Goal: Use online tool/utility: Utilize a website feature to perform a specific function

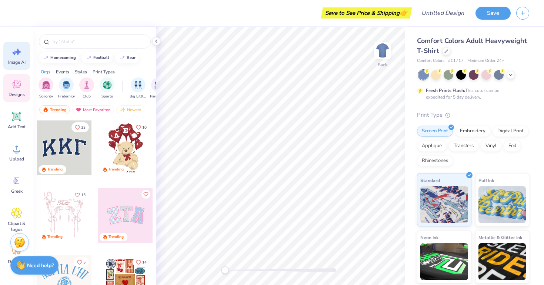
click at [23, 54] on div "Image AI" at bounding box center [16, 56] width 27 height 28
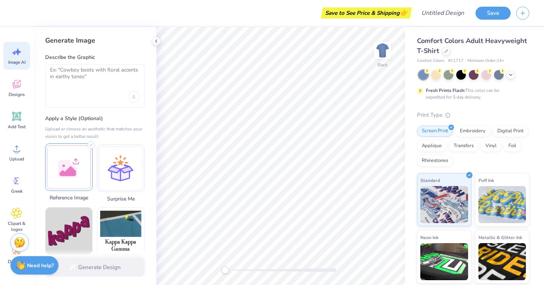
click at [73, 168] on div at bounding box center [68, 166] width 47 height 47
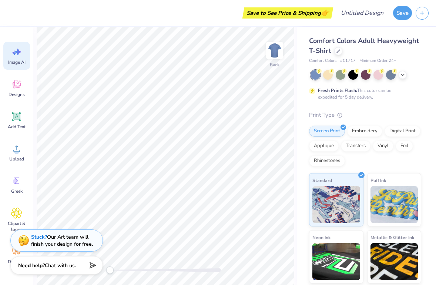
click at [17, 61] on span "Image AI" at bounding box center [16, 62] width 17 height 6
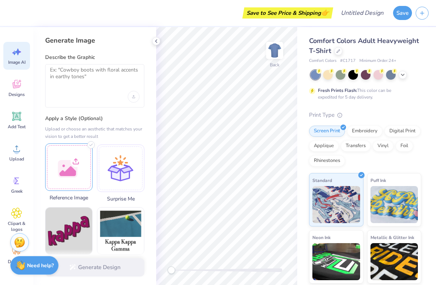
click at [74, 169] on div at bounding box center [68, 166] width 47 height 47
click at [20, 150] on icon at bounding box center [16, 148] width 11 height 11
click at [17, 153] on circle at bounding box center [16, 151] width 5 height 5
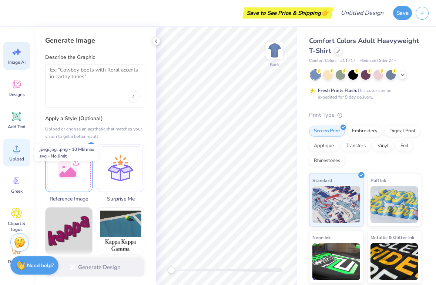
click at [20, 154] on div "Upload" at bounding box center [16, 152] width 27 height 28
click at [95, 77] on textarea at bounding box center [95, 76] width 90 height 19
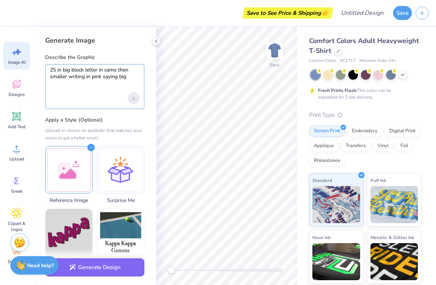
type textarea "25 in big block letter in camo then smaller writing in pink saying big"
click at [135, 100] on div "Upload image" at bounding box center [134, 98] width 12 height 12
click at [114, 99] on div at bounding box center [95, 98] width 90 height 12
click at [135, 97] on div "Upload image" at bounding box center [134, 98] width 12 height 12
click at [81, 153] on div at bounding box center [68, 168] width 47 height 47
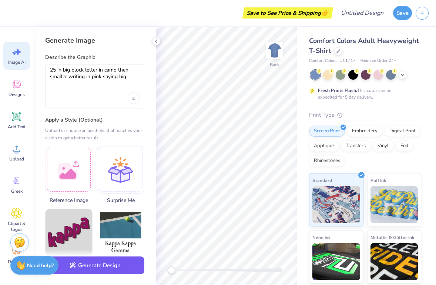
click at [103, 272] on button "Generate Design" at bounding box center [94, 265] width 99 height 18
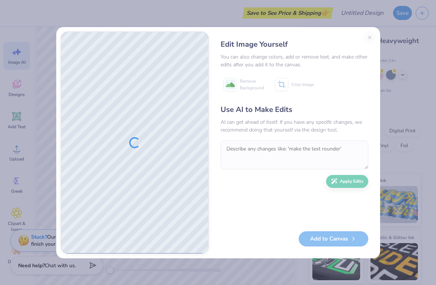
click at [367, 37] on div "Edit Image Yourself You can also change colors, add or remove text, and make ot…" at bounding box center [294, 142] width 162 height 222
click at [370, 38] on div "Edit Image Yourself You can also change colors, add or remove text, and make ot…" at bounding box center [294, 142] width 162 height 222
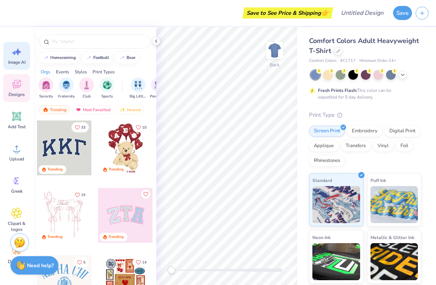
click at [19, 58] on div "Image AI" at bounding box center [16, 56] width 27 height 28
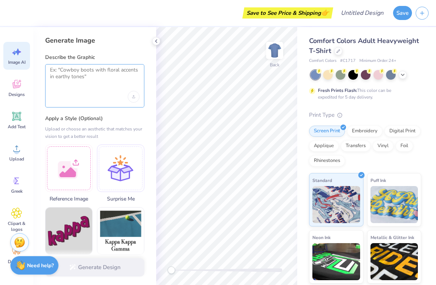
click at [69, 77] on textarea at bounding box center [95, 76] width 90 height 19
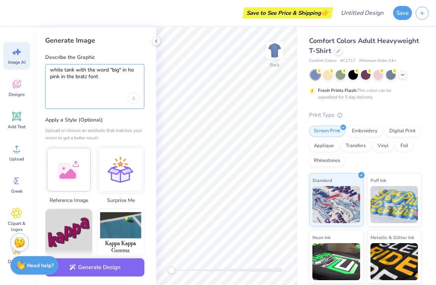
scroll to position [71, 0]
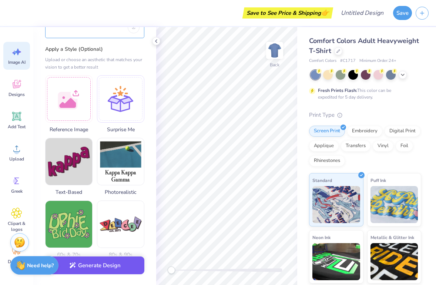
type textarea "white tank with the word "big" in ho pink in the bratz font"
click at [93, 263] on button "Generate Design" at bounding box center [94, 265] width 99 height 18
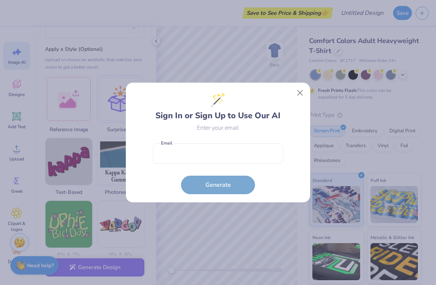
click at [228, 184] on form "Email is a required field Email Generate" at bounding box center [218, 167] width 130 height 54
click at [299, 93] on button "Close" at bounding box center [300, 93] width 14 height 14
